Goal: Check status: Check status

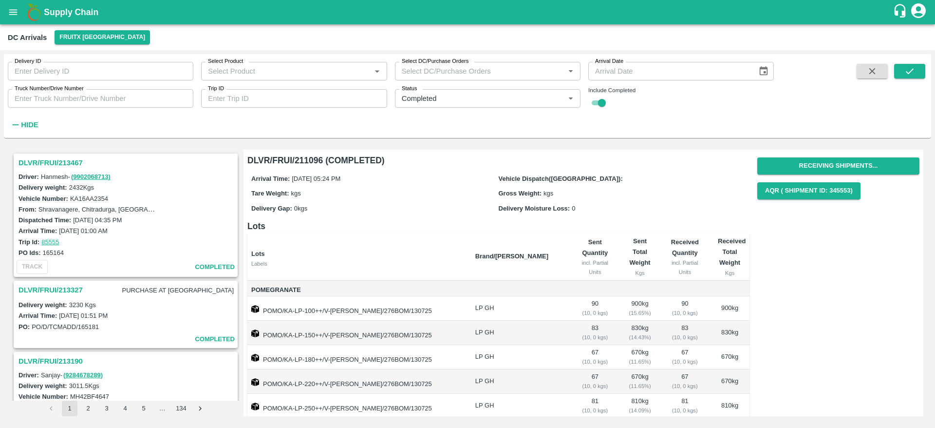
scroll to position [181, 0]
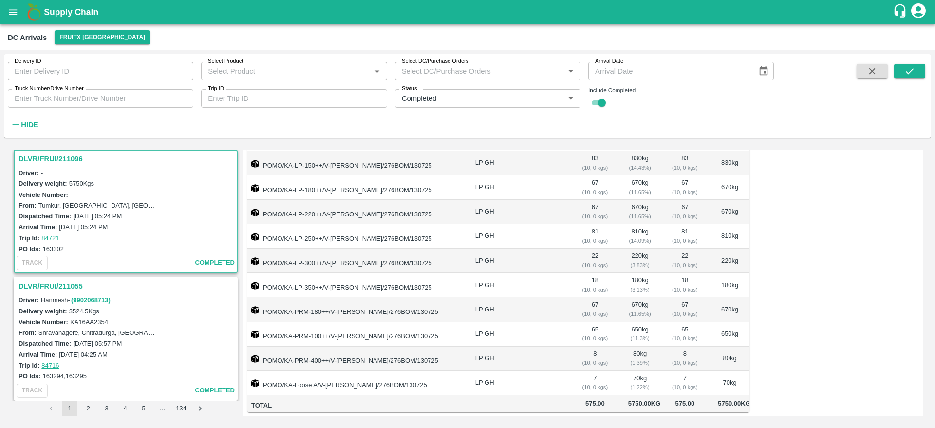
click at [57, 9] on b "Supply Chain" at bounding box center [71, 12] width 55 height 10
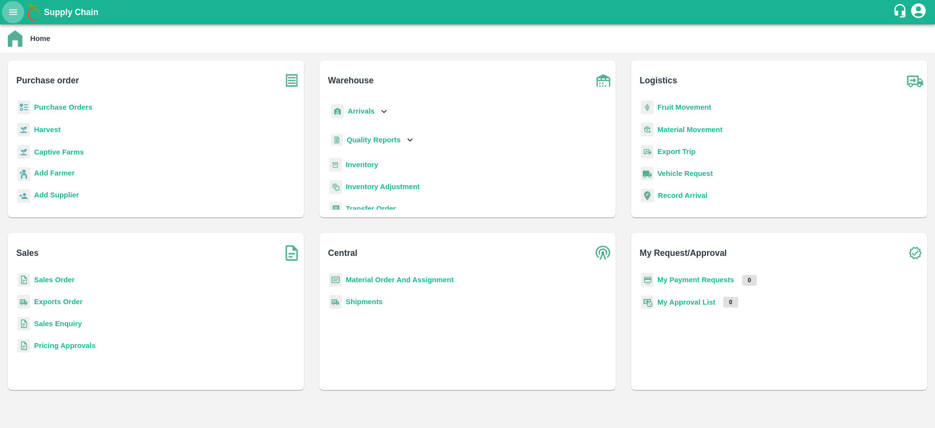
click at [19, 16] on button "open drawer" at bounding box center [13, 12] width 22 height 22
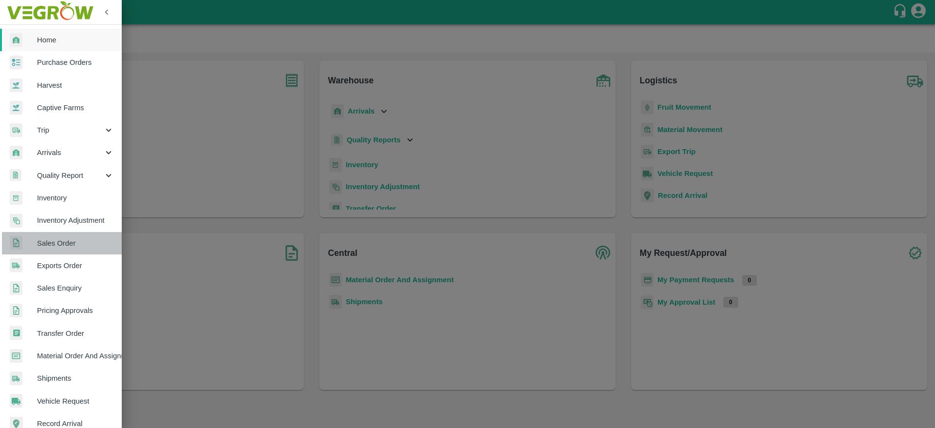
click at [70, 242] on span "Sales Order" at bounding box center [75, 243] width 77 height 11
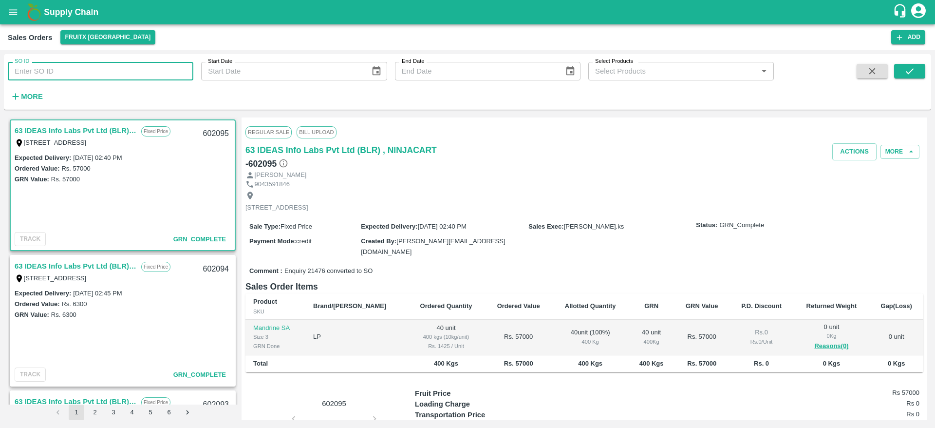
click at [71, 71] on input "SO ID" at bounding box center [101, 71] width 186 height 19
paste input "601301"
type input "601301"
click at [911, 68] on icon "submit" at bounding box center [910, 71] width 11 height 11
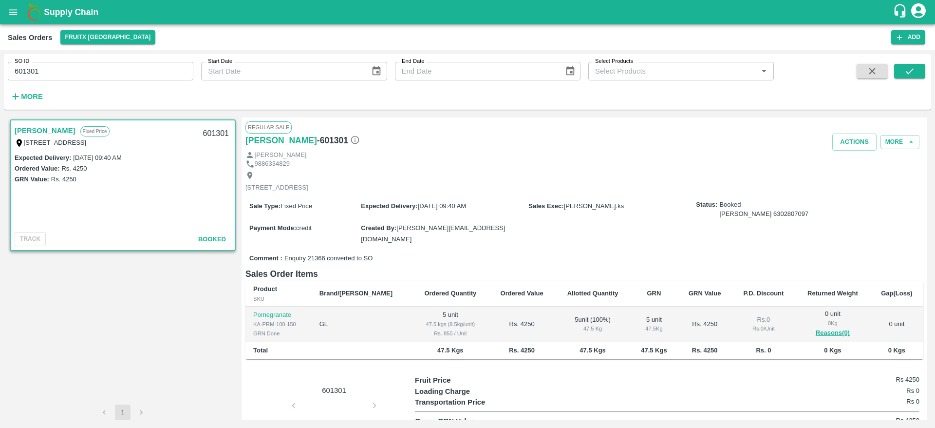
scroll to position [42, 0]
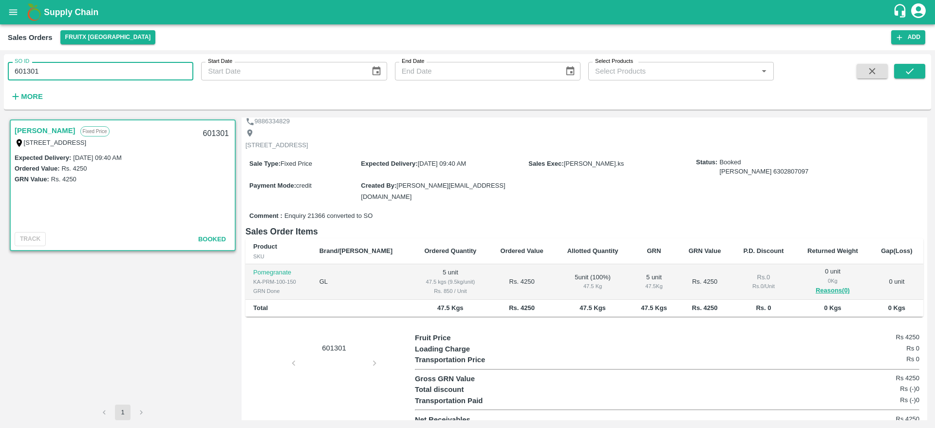
click at [30, 69] on input "601301" at bounding box center [101, 71] width 186 height 19
paste input "text"
click at [915, 75] on icon "submit" at bounding box center [910, 71] width 11 height 11
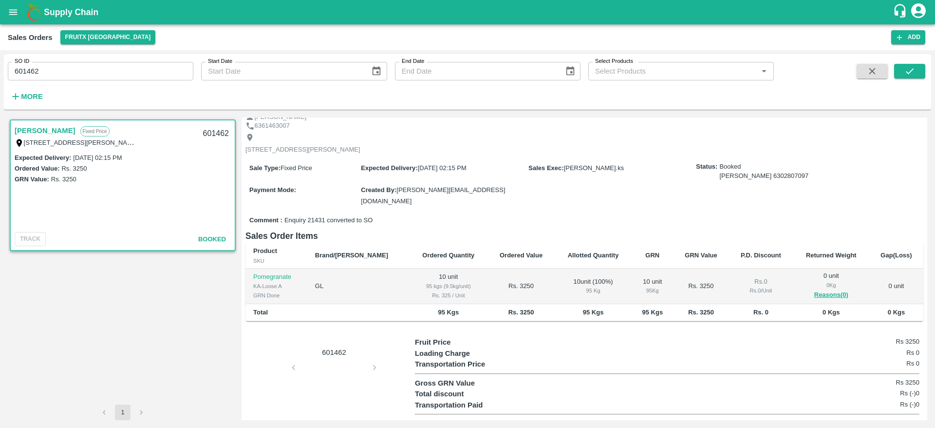
scroll to position [39, 0]
click at [38, 70] on input "601462" at bounding box center [101, 71] width 186 height 19
click at [30, 70] on input "601462" at bounding box center [101, 71] width 186 height 19
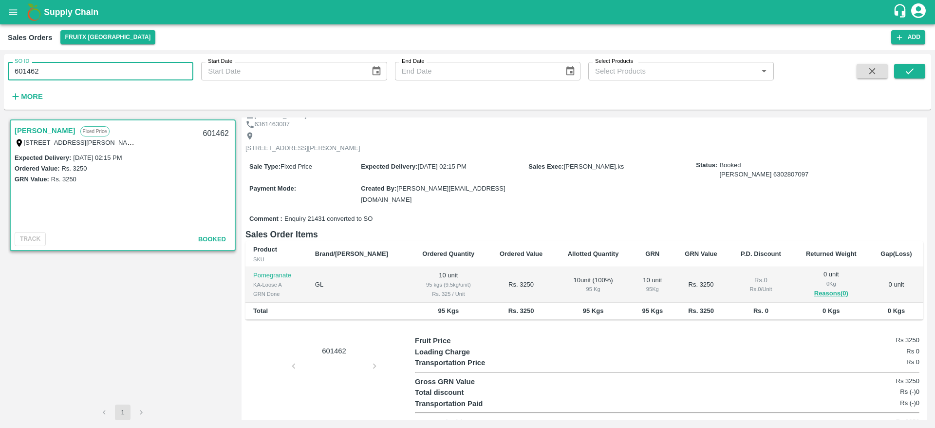
paste input "text"
type input "601820"
click at [919, 67] on button "submit" at bounding box center [909, 71] width 31 height 15
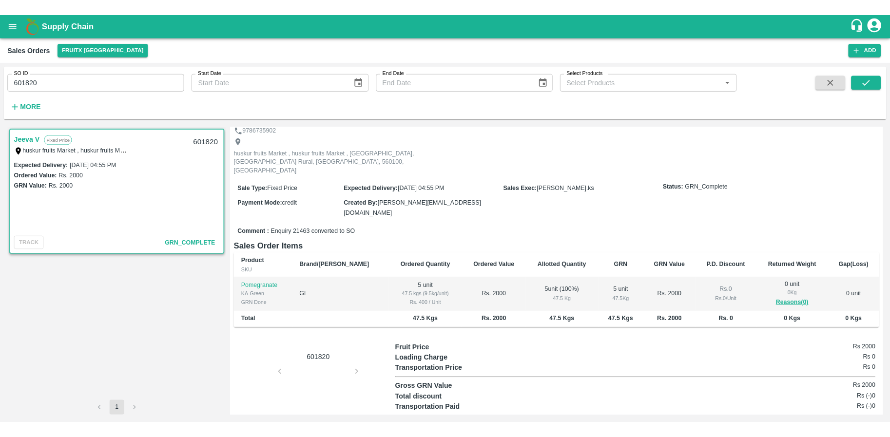
scroll to position [35, 0]
